Goal: Find specific fact: Find specific fact

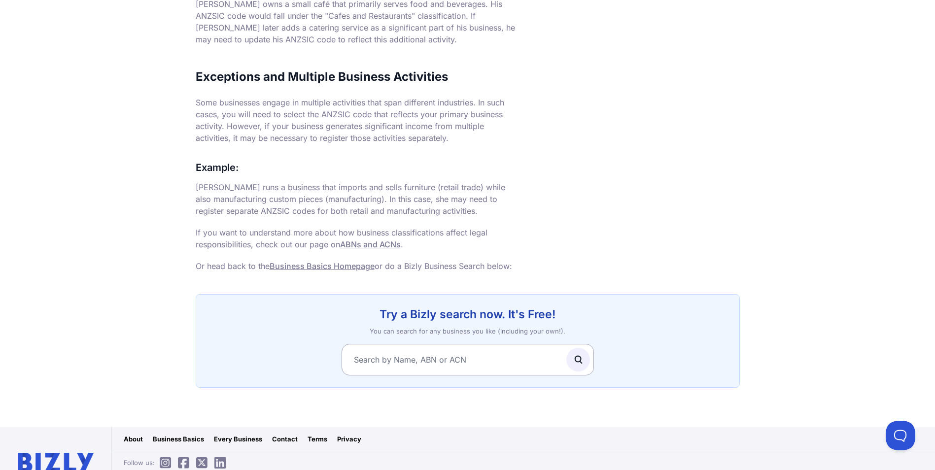
scroll to position [762, 0]
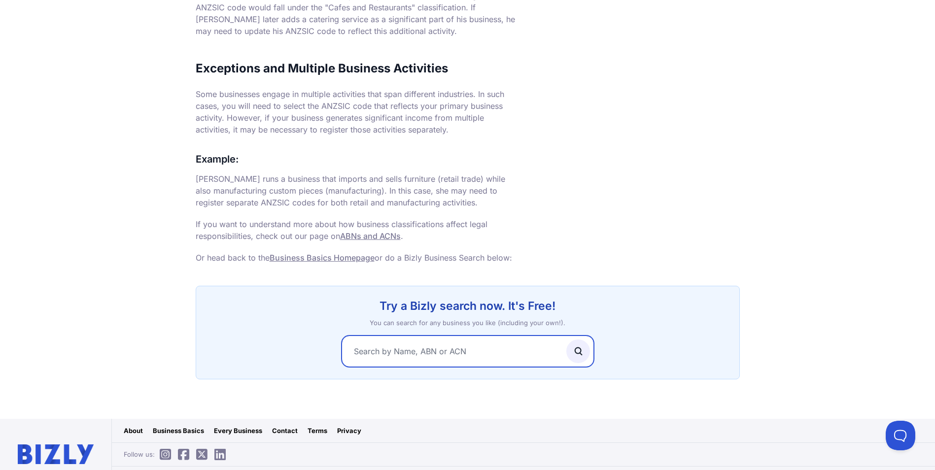
click at [480, 336] on input "text" at bounding box center [468, 352] width 252 height 32
paste input "18632546251"
type input "18632546251"
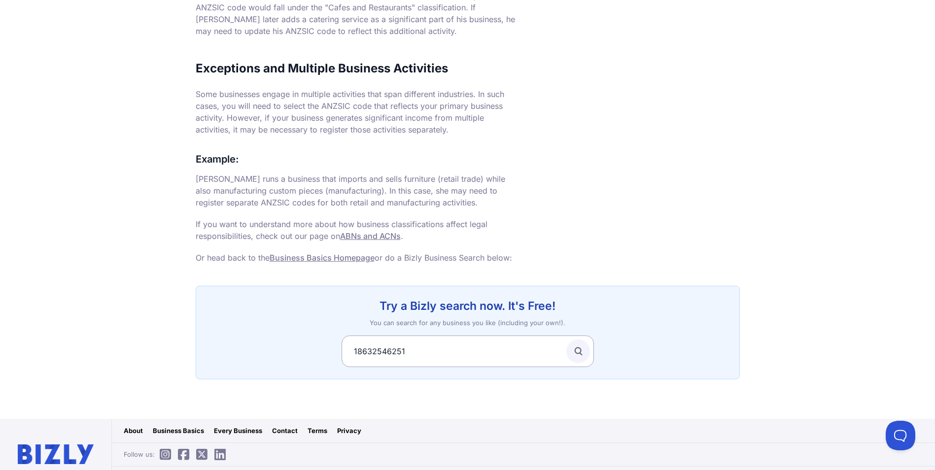
click at [580, 346] on icon "submit" at bounding box center [578, 351] width 11 height 11
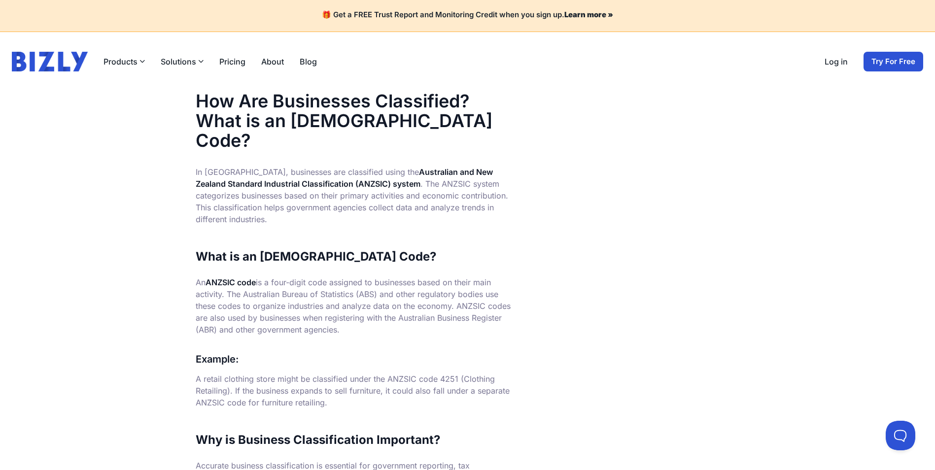
scroll to position [0, 0]
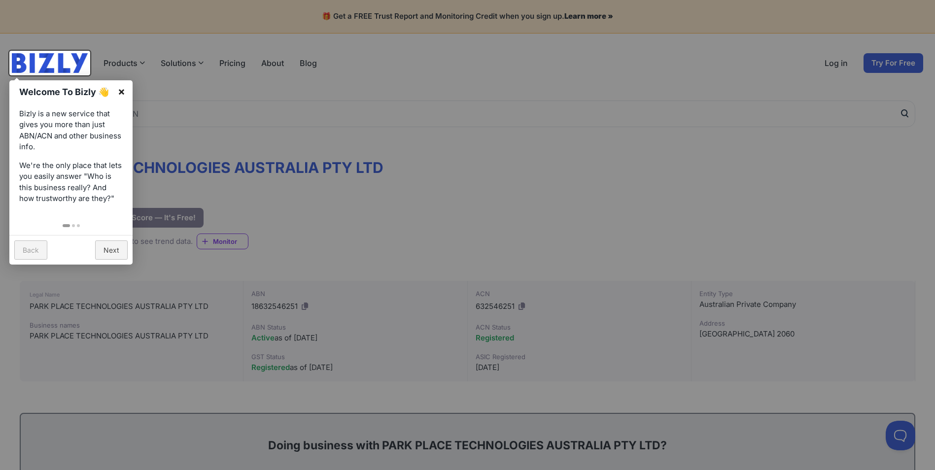
click at [123, 93] on link "×" at bounding box center [121, 91] width 22 height 22
